Goal: Task Accomplishment & Management: Manage account settings

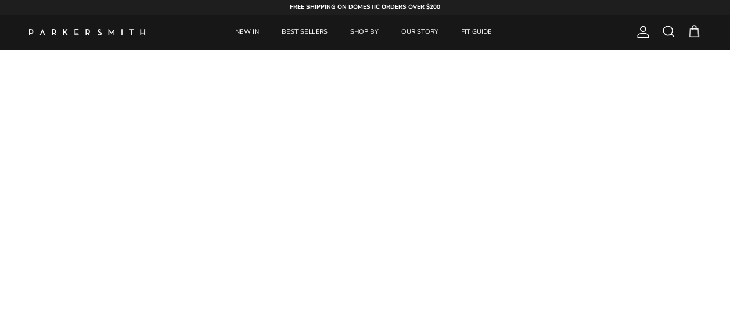
click at [640, 34] on span "Account" at bounding box center [643, 32] width 14 height 14
click at [640, 33] on span "Account" at bounding box center [643, 32] width 14 height 14
click at [645, 37] on span "Account" at bounding box center [643, 32] width 14 height 14
click at [645, 34] on span "Account" at bounding box center [643, 32] width 14 height 14
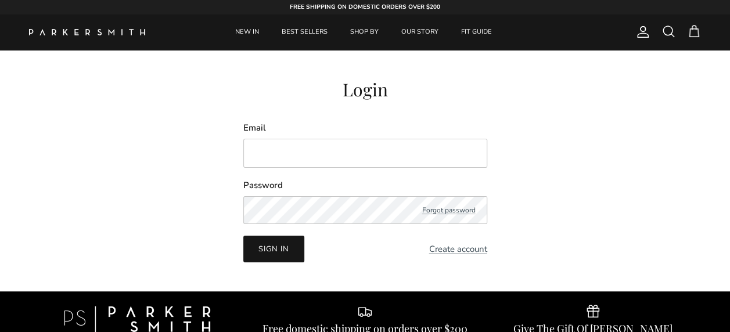
click at [535, 130] on div "Login Email Password Forgot password Sign in Create account Reset your password…" at bounding box center [365, 171] width 672 height 184
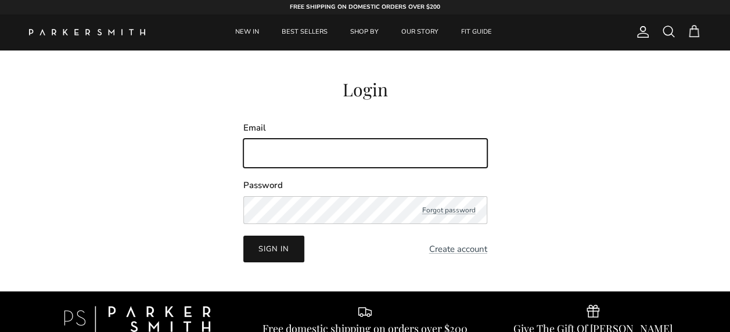
click at [308, 157] on input "Email" at bounding box center [365, 153] width 244 height 29
click at [310, 154] on input "Email" at bounding box center [365, 153] width 244 height 29
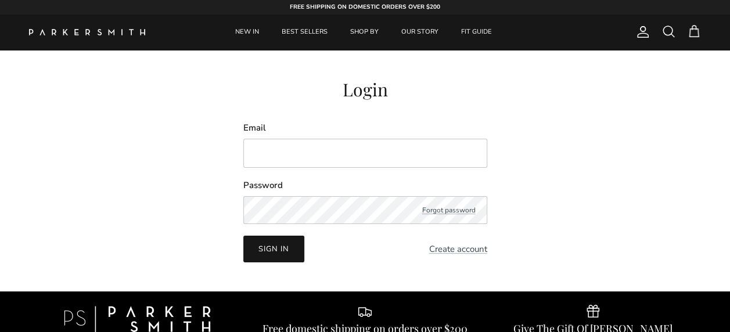
click at [164, 213] on div "Login Email Password Forgot password Sign in Create account Reset your password…" at bounding box center [365, 171] width 672 height 184
